Goal: Task Accomplishment & Management: Use online tool/utility

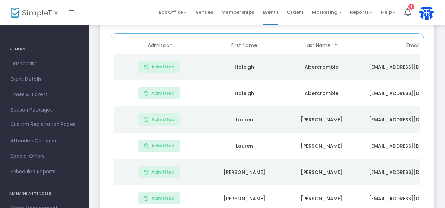
scroll to position [231, 0]
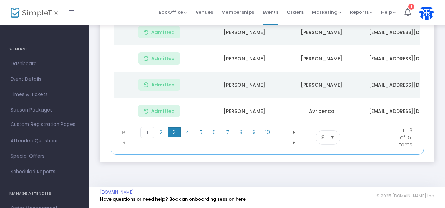
click at [176, 136] on span "3" at bounding box center [174, 132] width 13 height 11
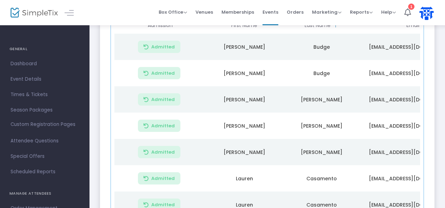
scroll to position [235, 0]
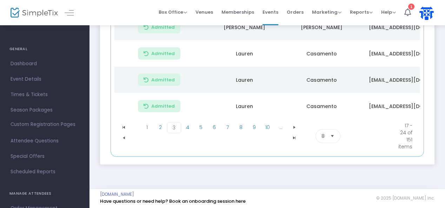
click at [335, 139] on span "Select" at bounding box center [333, 137] width 12 height 12
click at [324, 176] on li "50" at bounding box center [328, 180] width 24 height 14
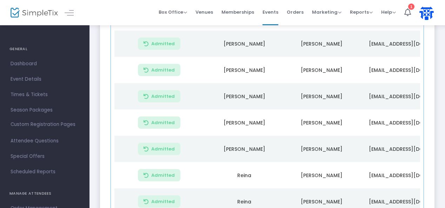
scroll to position [1330, 0]
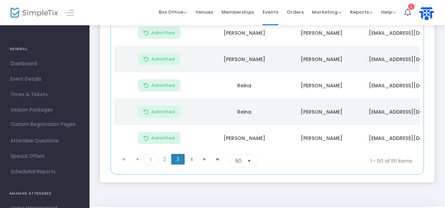
click at [173, 154] on span "3" at bounding box center [177, 159] width 13 height 11
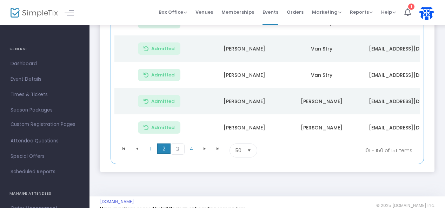
click at [163, 144] on span "2" at bounding box center [163, 149] width 13 height 11
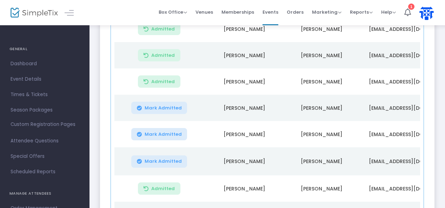
scroll to position [961, 0]
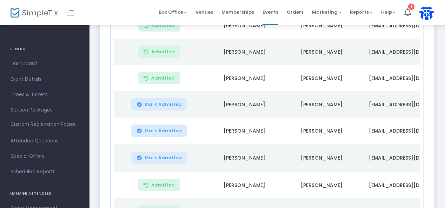
drag, startPoint x: 439, startPoint y: 138, endPoint x: 444, endPoint y: 138, distance: 5.0
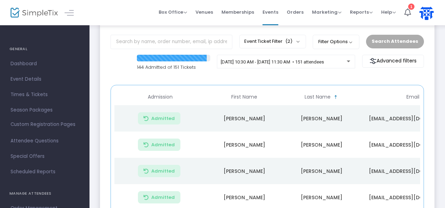
scroll to position [34, 0]
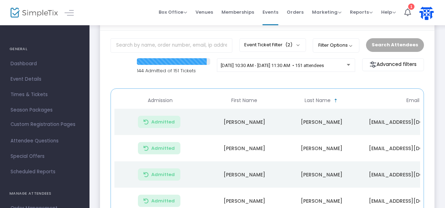
click at [334, 98] on span "Sortable" at bounding box center [336, 101] width 6 height 6
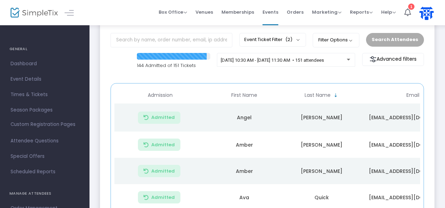
scroll to position [36, 0]
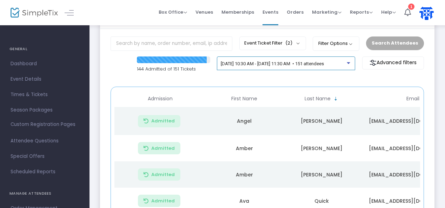
click at [324, 64] on span "[DATE] 10:30 AM - [DATE] 11:30 AM • 151 attendees" at bounding box center [272, 63] width 103 height 5
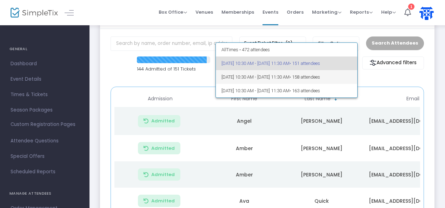
click at [320, 78] on span "[DATE] 10:30 AM - [DATE] 11:30 AM • 158 attendees" at bounding box center [287, 77] width 130 height 14
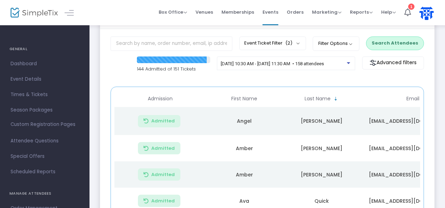
click at [390, 37] on button "Search Attendees" at bounding box center [395, 43] width 58 height 13
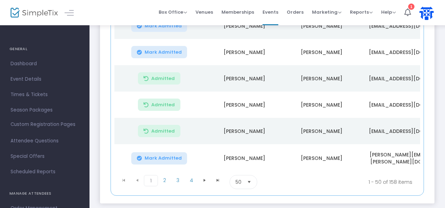
scroll to position [1330, 0]
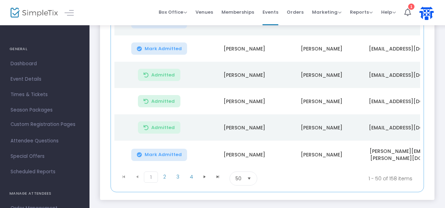
click at [157, 152] on span "Mark Admitted" at bounding box center [163, 155] width 37 height 6
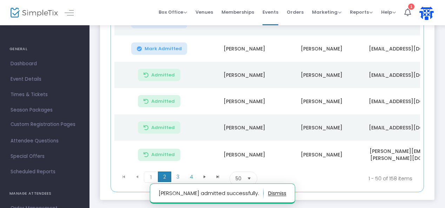
click at [162, 172] on span "2" at bounding box center [164, 177] width 13 height 11
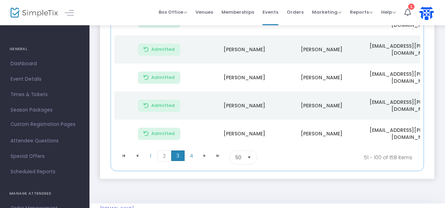
click at [179, 151] on span "3" at bounding box center [177, 156] width 13 height 11
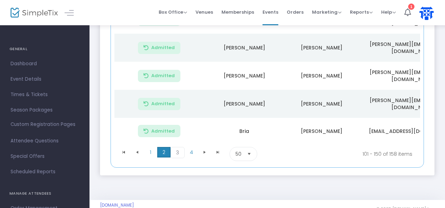
click at [162, 147] on span "2" at bounding box center [163, 152] width 13 height 11
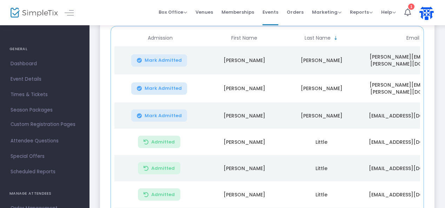
scroll to position [86, 0]
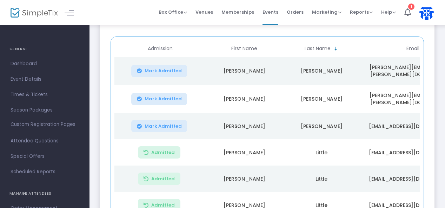
click at [154, 69] on span "Mark Admitted" at bounding box center [163, 71] width 37 height 6
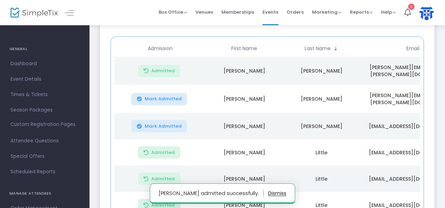
click at [157, 96] on span "Mark Admitted" at bounding box center [163, 99] width 37 height 6
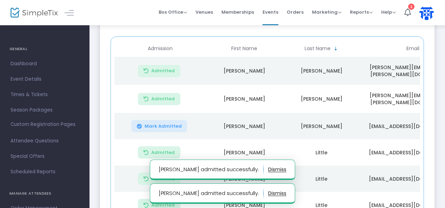
click at [160, 124] on span "Mark Admitted" at bounding box center [163, 127] width 37 height 6
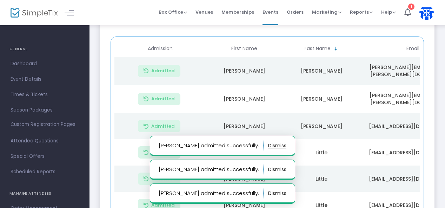
click at [337, 48] on span "Sortable" at bounding box center [336, 49] width 6 height 6
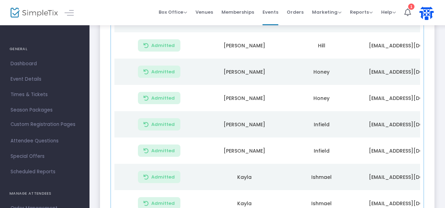
scroll to position [1330, 0]
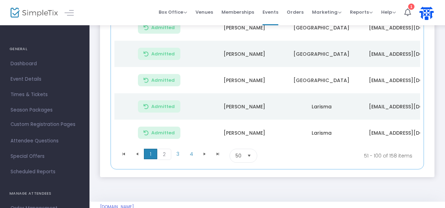
click at [148, 149] on span "1" at bounding box center [150, 154] width 13 height 11
